Goal: Use online tool/utility: Utilize a website feature to perform a specific function

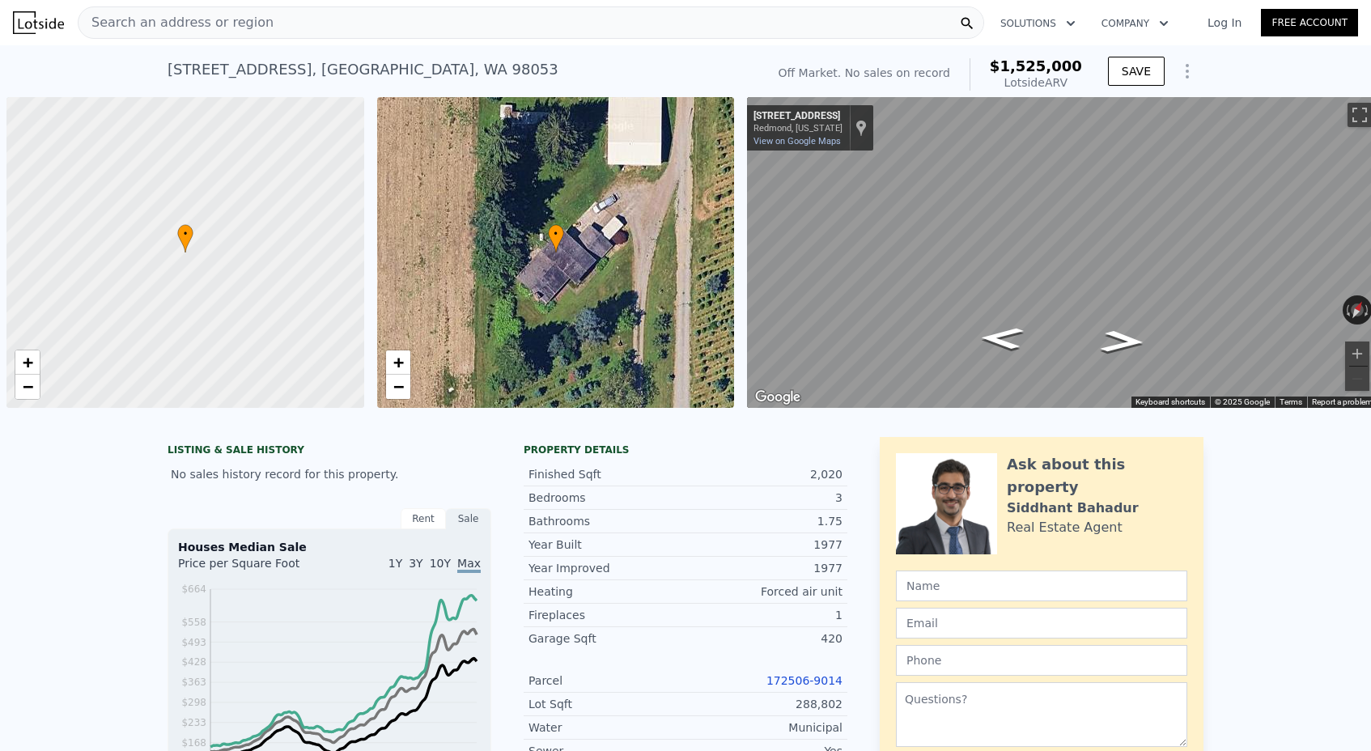
scroll to position [0, 6]
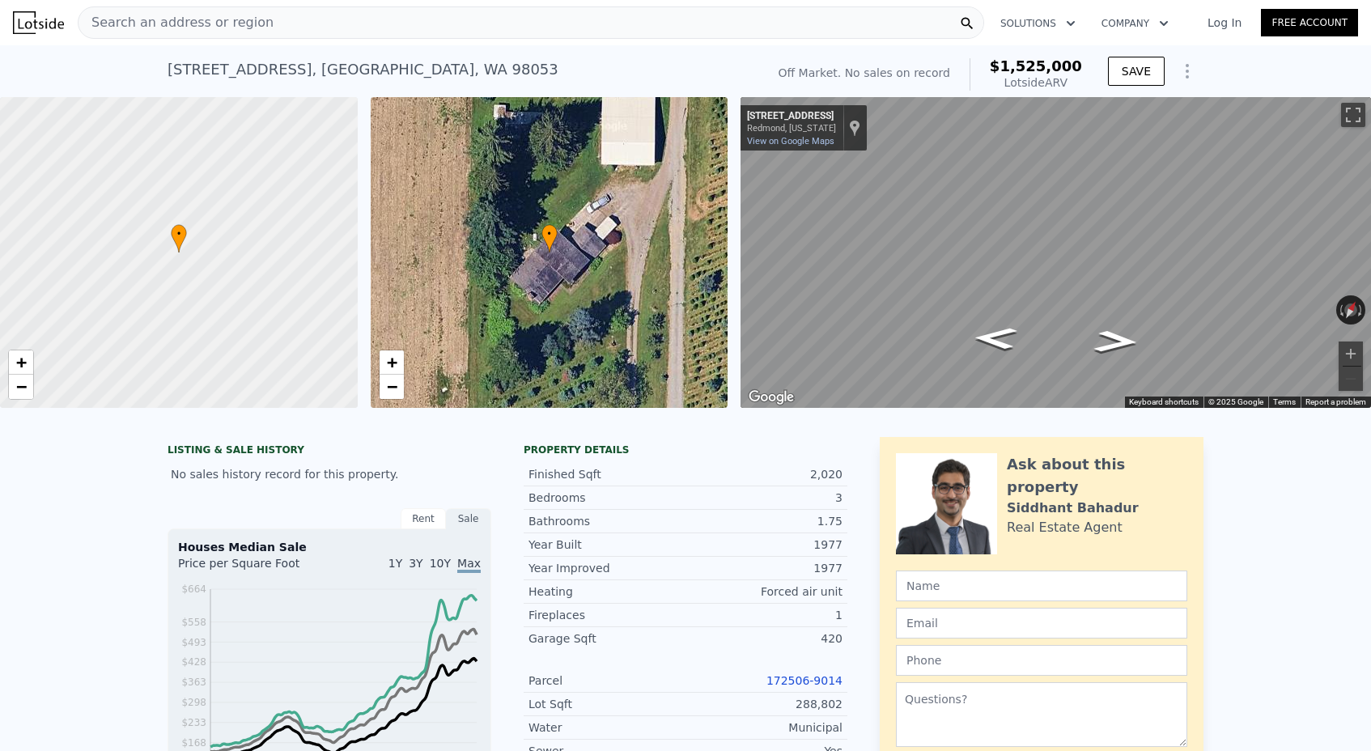
click at [185, 27] on span "Search an address or region" at bounding box center [175, 22] width 195 height 19
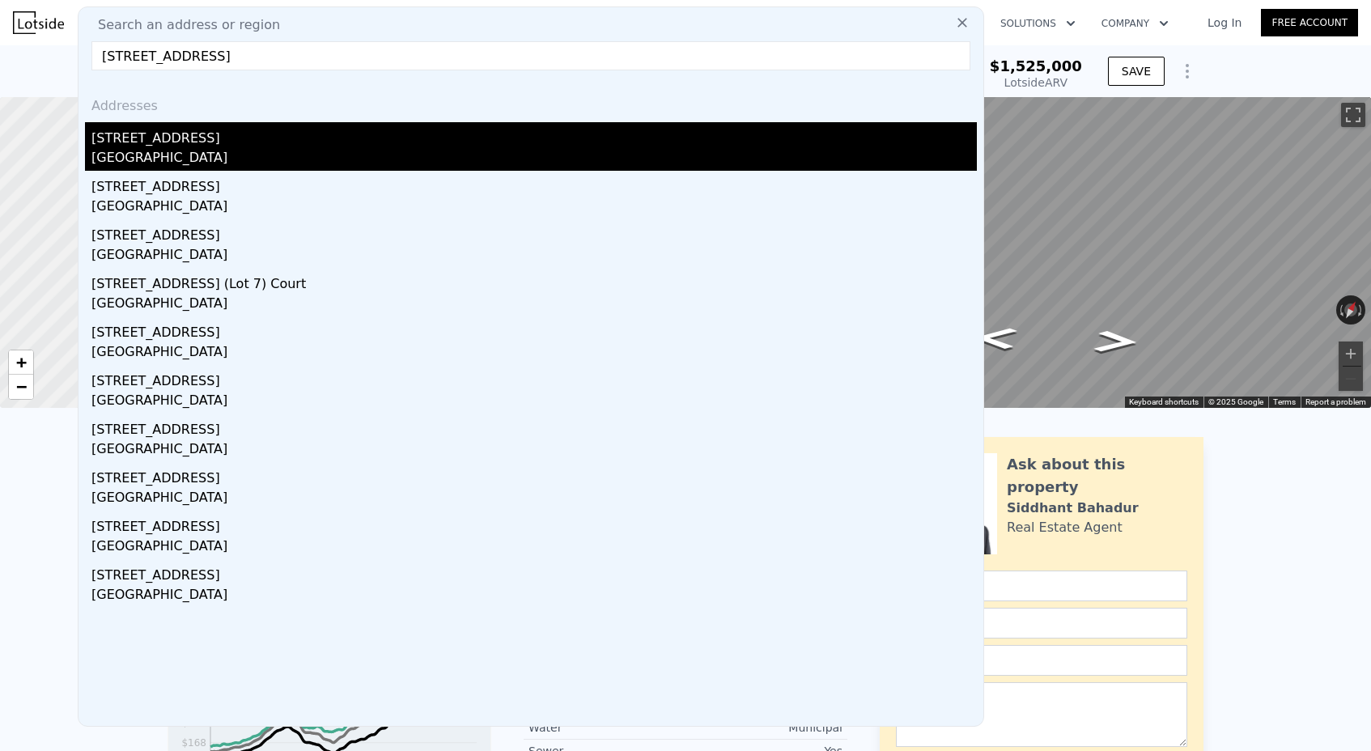
type input "[STREET_ADDRESS]"
click at [193, 134] on div "[STREET_ADDRESS]" at bounding box center [533, 135] width 885 height 26
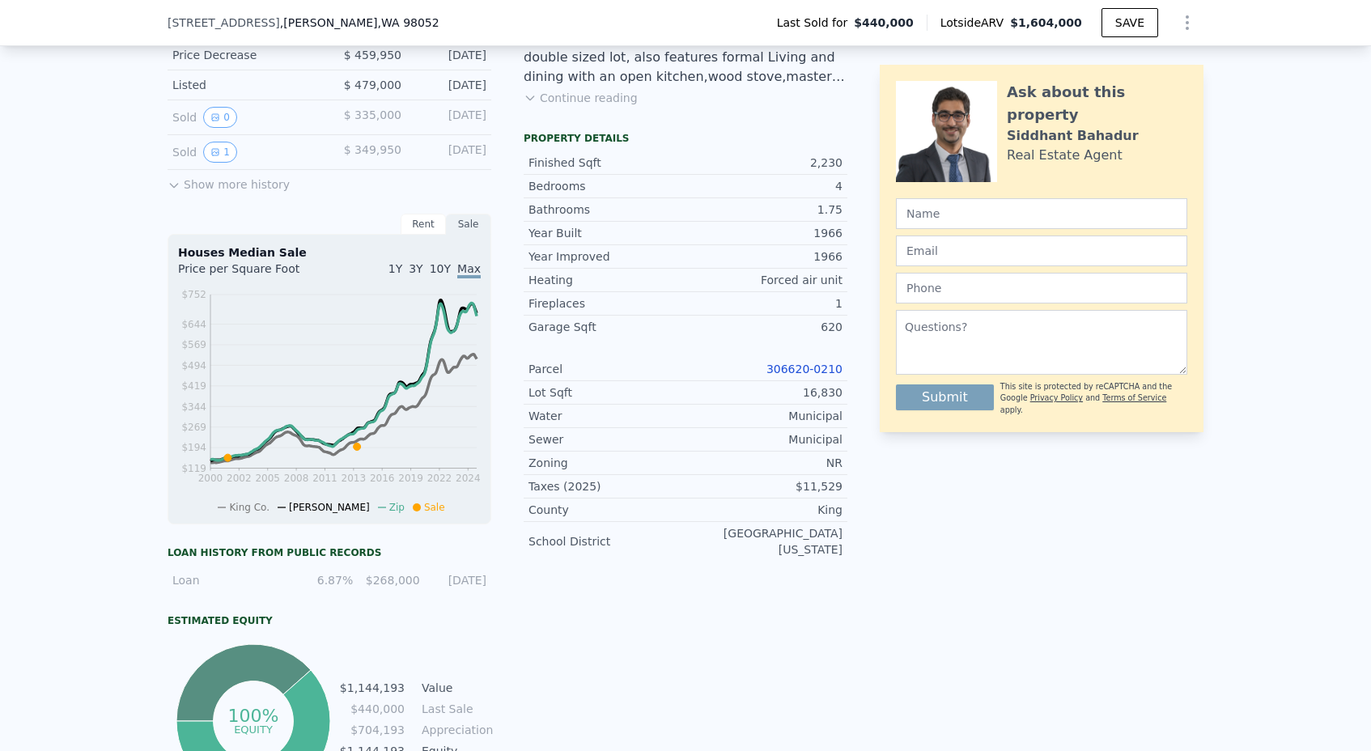
scroll to position [395, 0]
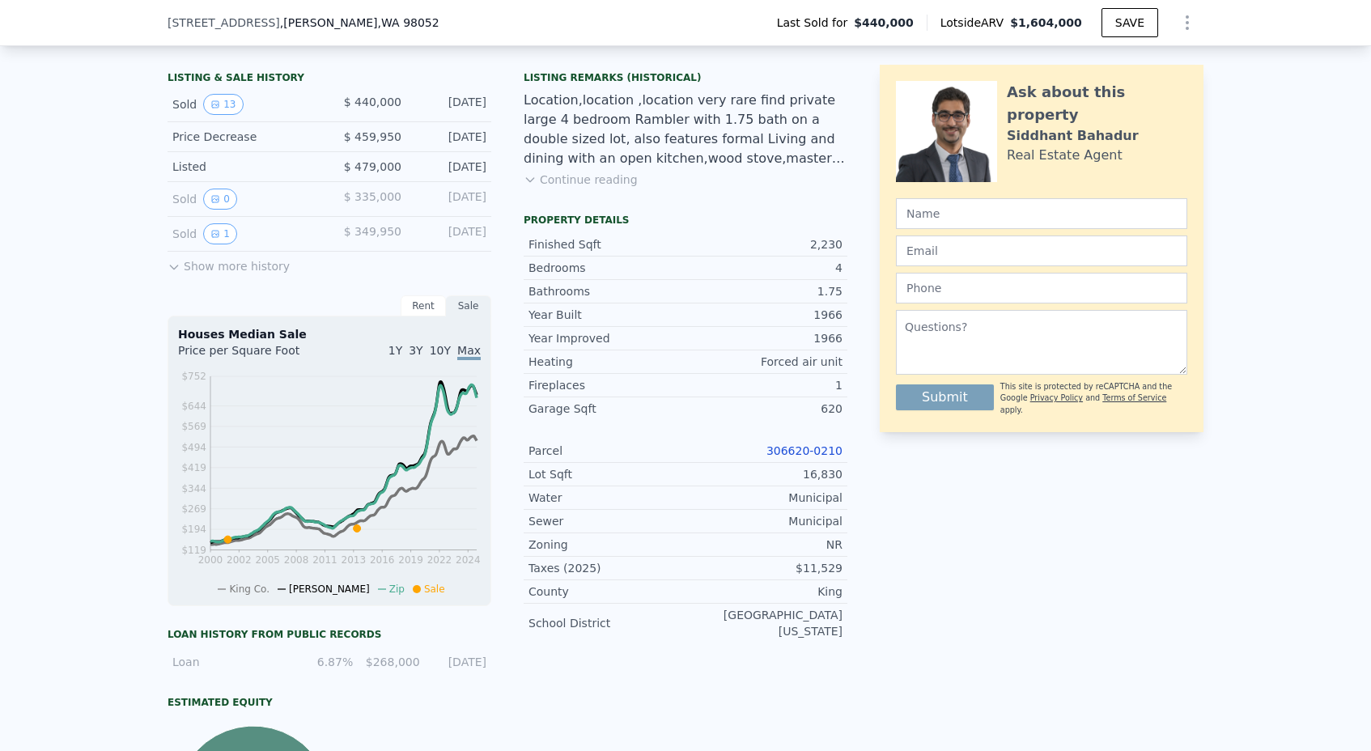
click at [792, 449] on link "306620-0210" at bounding box center [804, 450] width 76 height 13
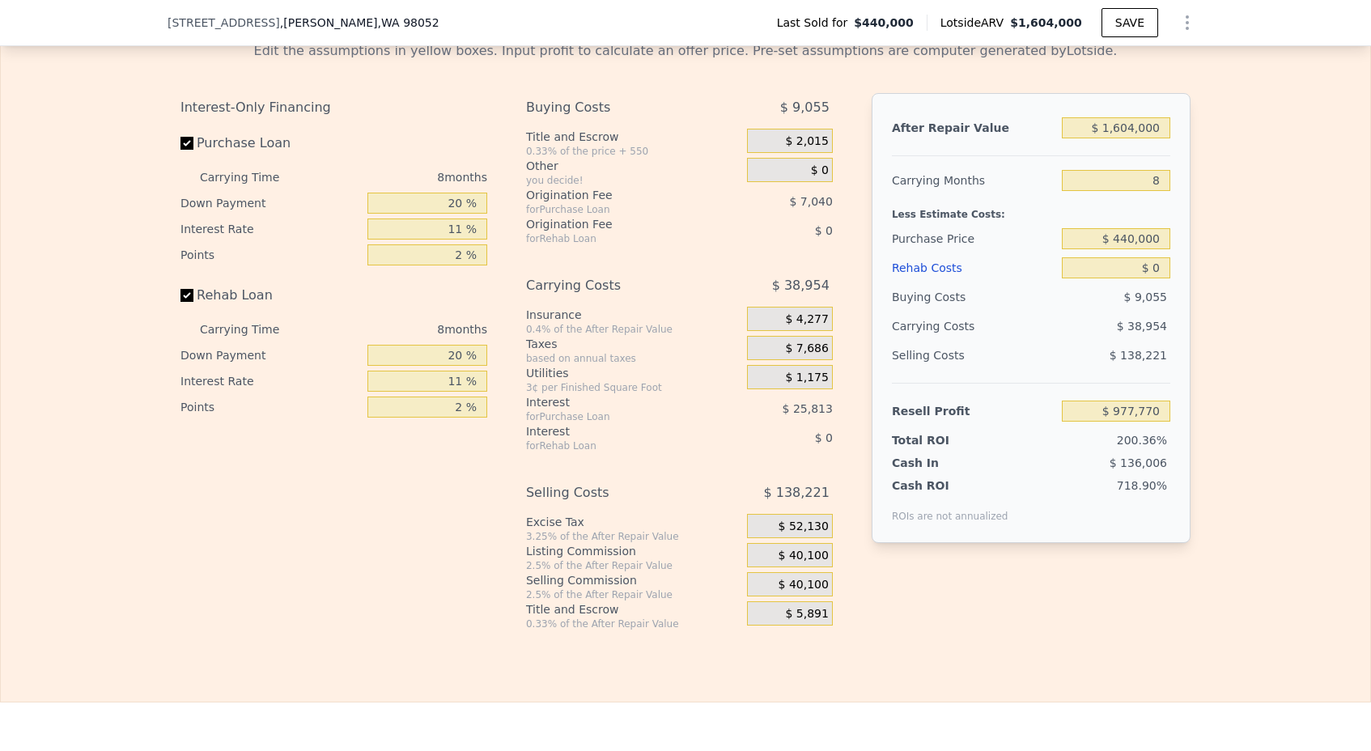
scroll to position [2334, 0]
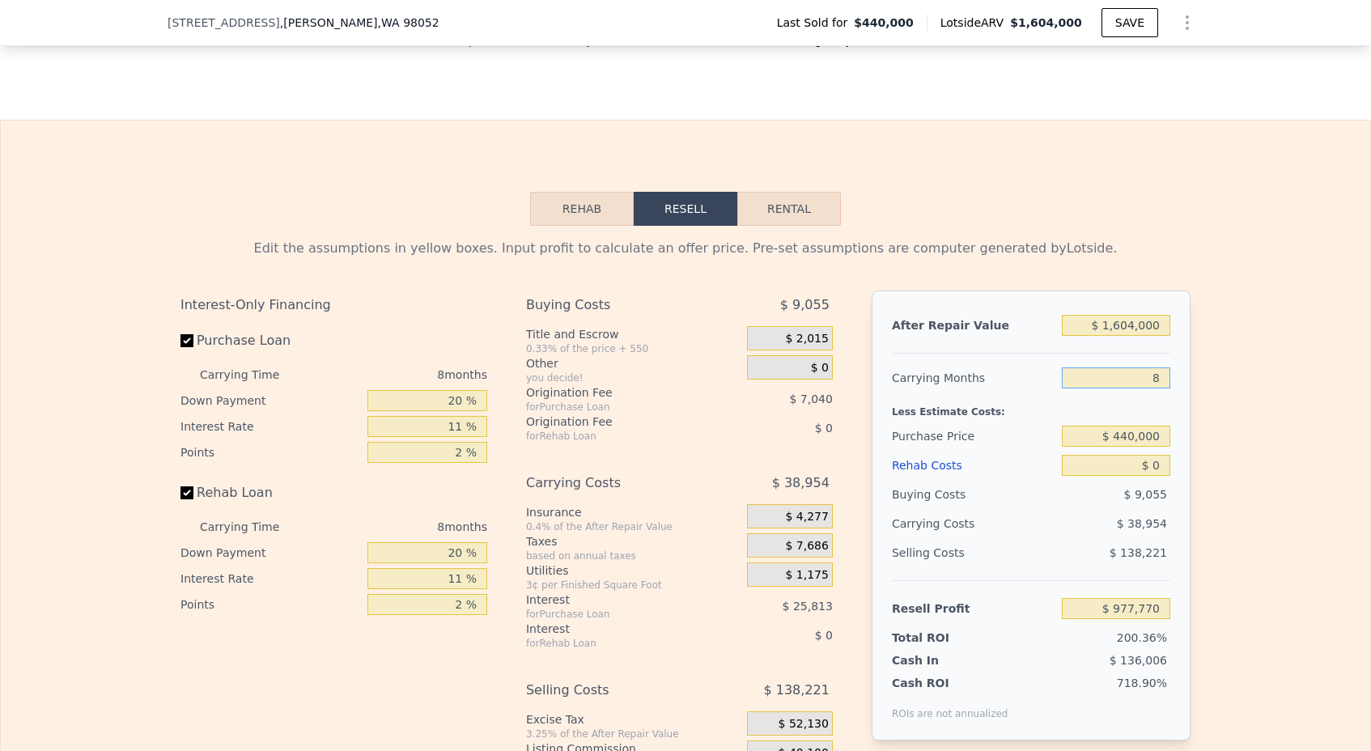
click at [1160, 379] on input "8" at bounding box center [1116, 377] width 108 height 21
type input "3"
type input "$ 1,002,116"
type input "3"
click at [1135, 441] on input "$ 440,000" at bounding box center [1116, 436] width 108 height 21
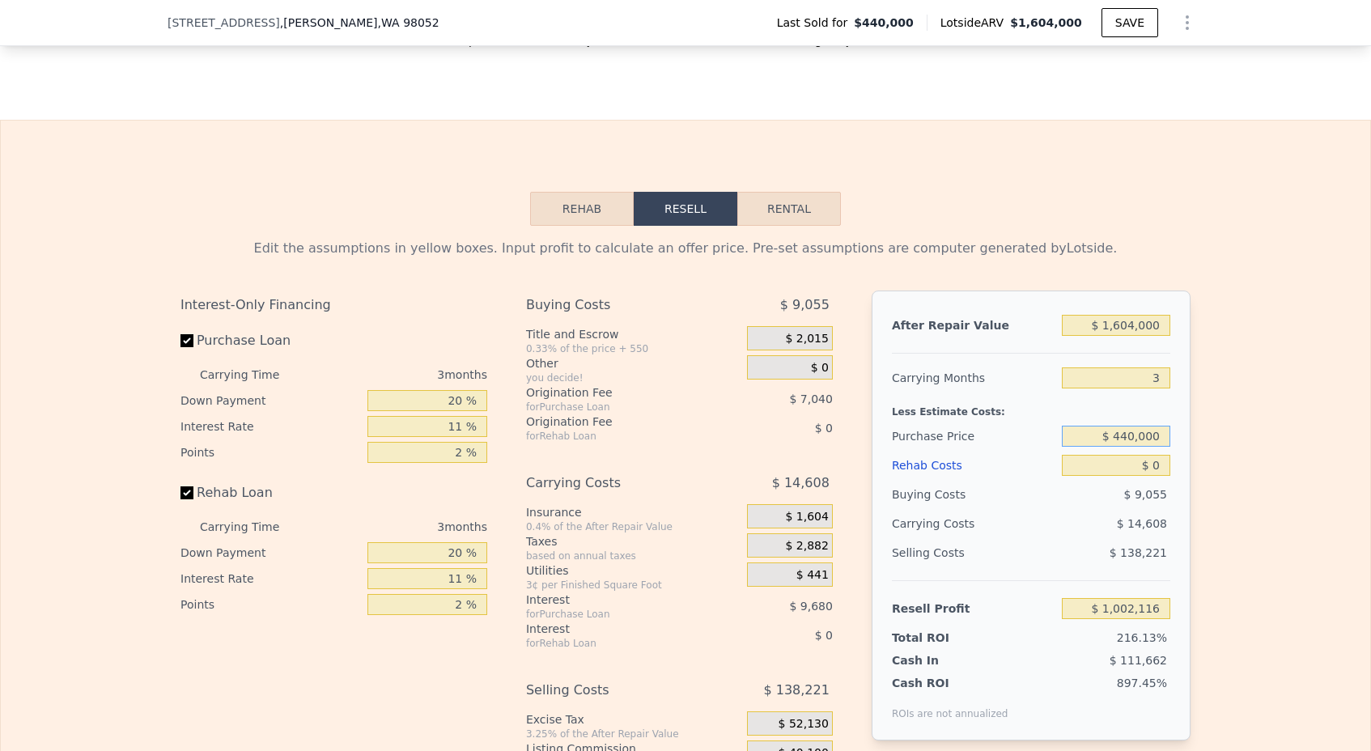
click at [1135, 441] on input "$ 440,000" at bounding box center [1116, 436] width 108 height 21
type input "$ 1,200,000"
click at [1164, 464] on input "$ 0" at bounding box center [1116, 465] width 108 height 21
type input "$ 210,706"
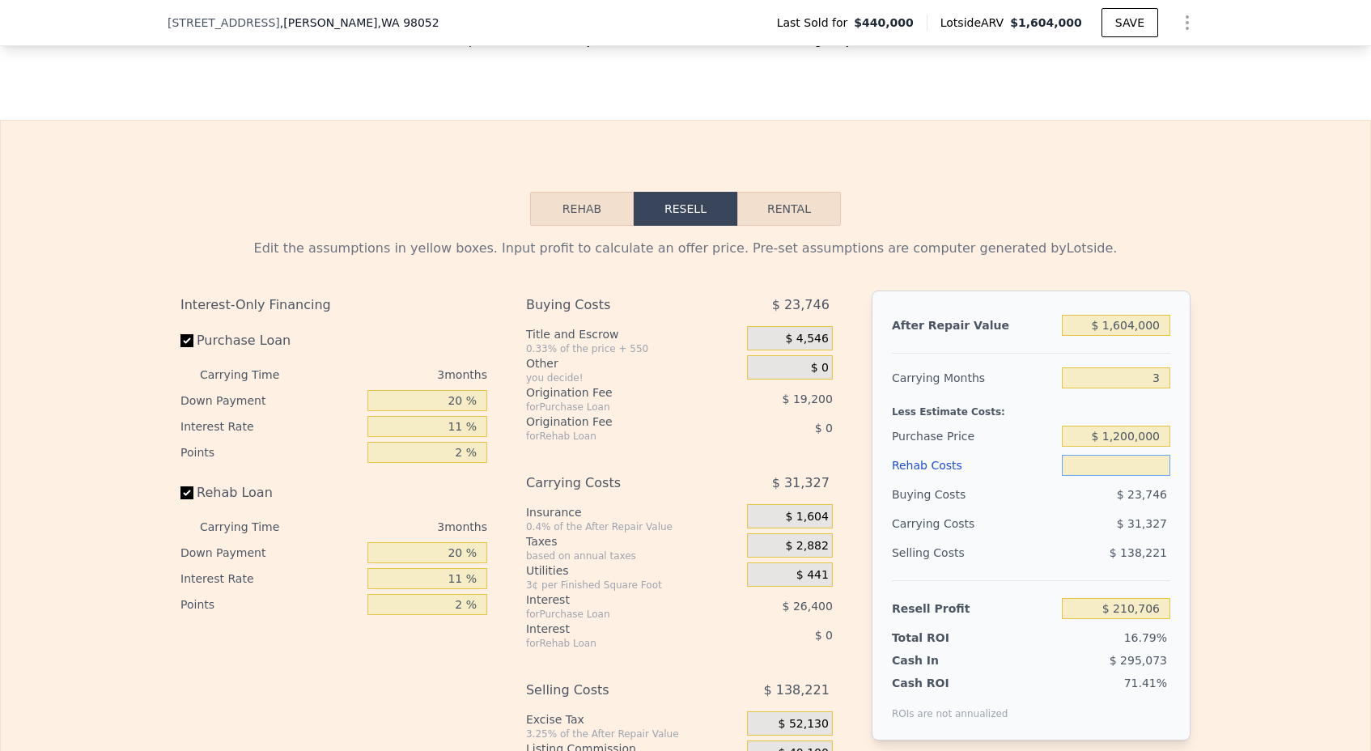
type input "$ 6"
type input "$ 210,700"
type input "$ 60"
type input "$ 210,645"
type input "$ 600"
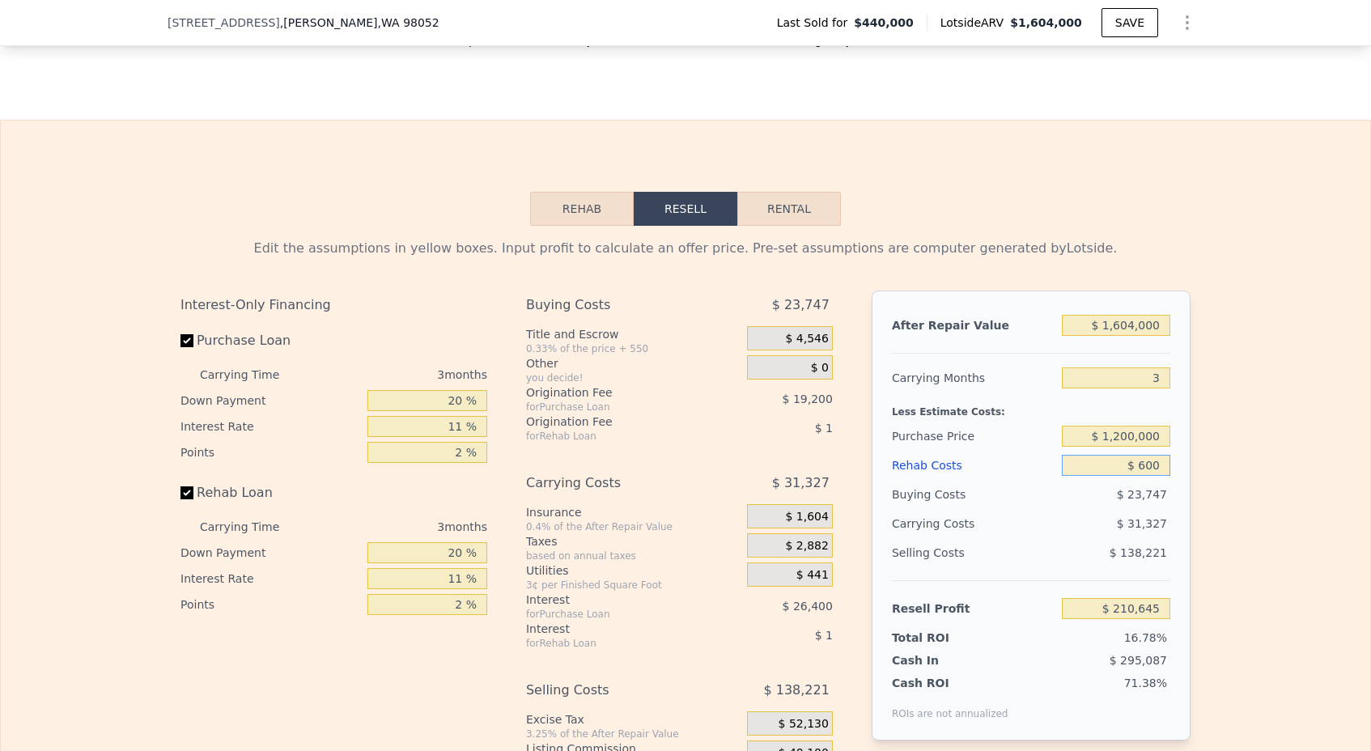
type input "$ 210,084"
type input "$ 6,000"
type input "$ 204,478"
type input "$ 60,000"
type input "$ 148,426"
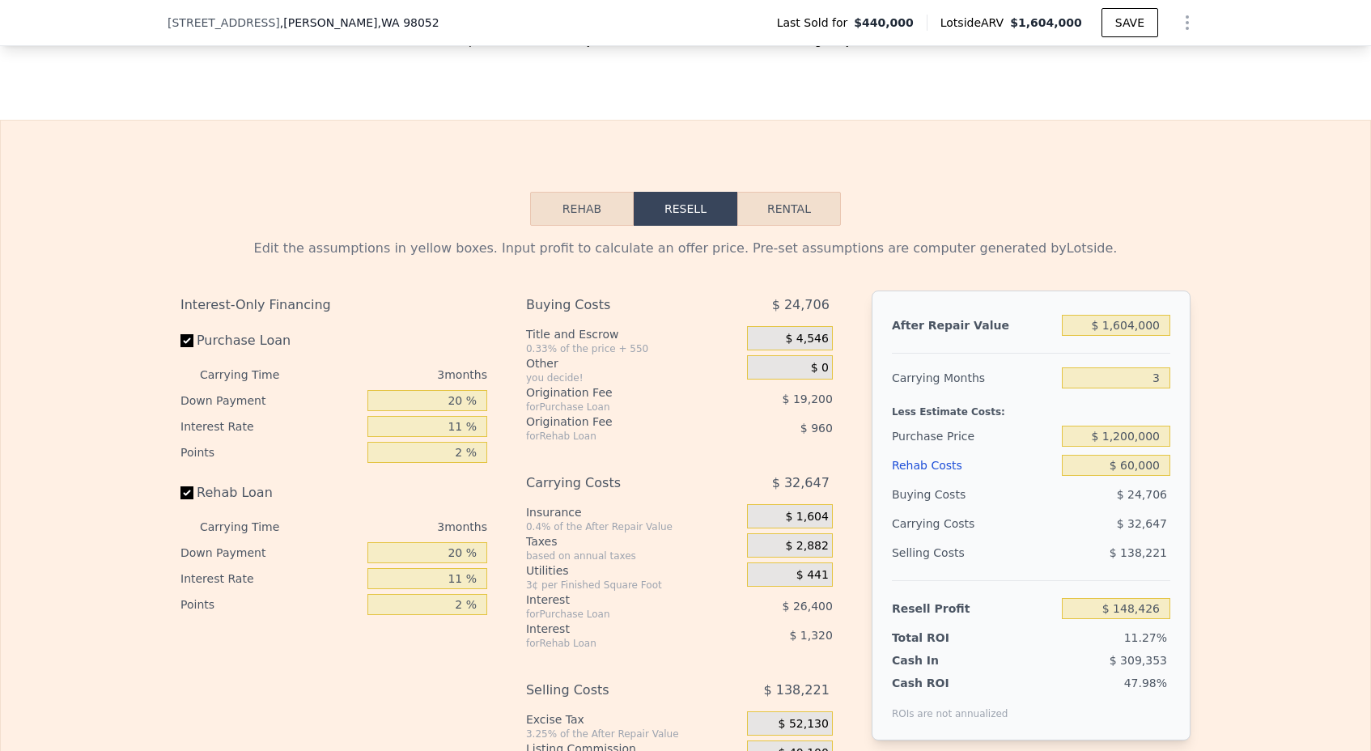
click at [1208, 206] on div "Rehab Resell Rental Edit the assumptions in yellow boxes. Input profit to calcu…" at bounding box center [685, 510] width 1371 height 780
